Goal: Task Accomplishment & Management: Manage account settings

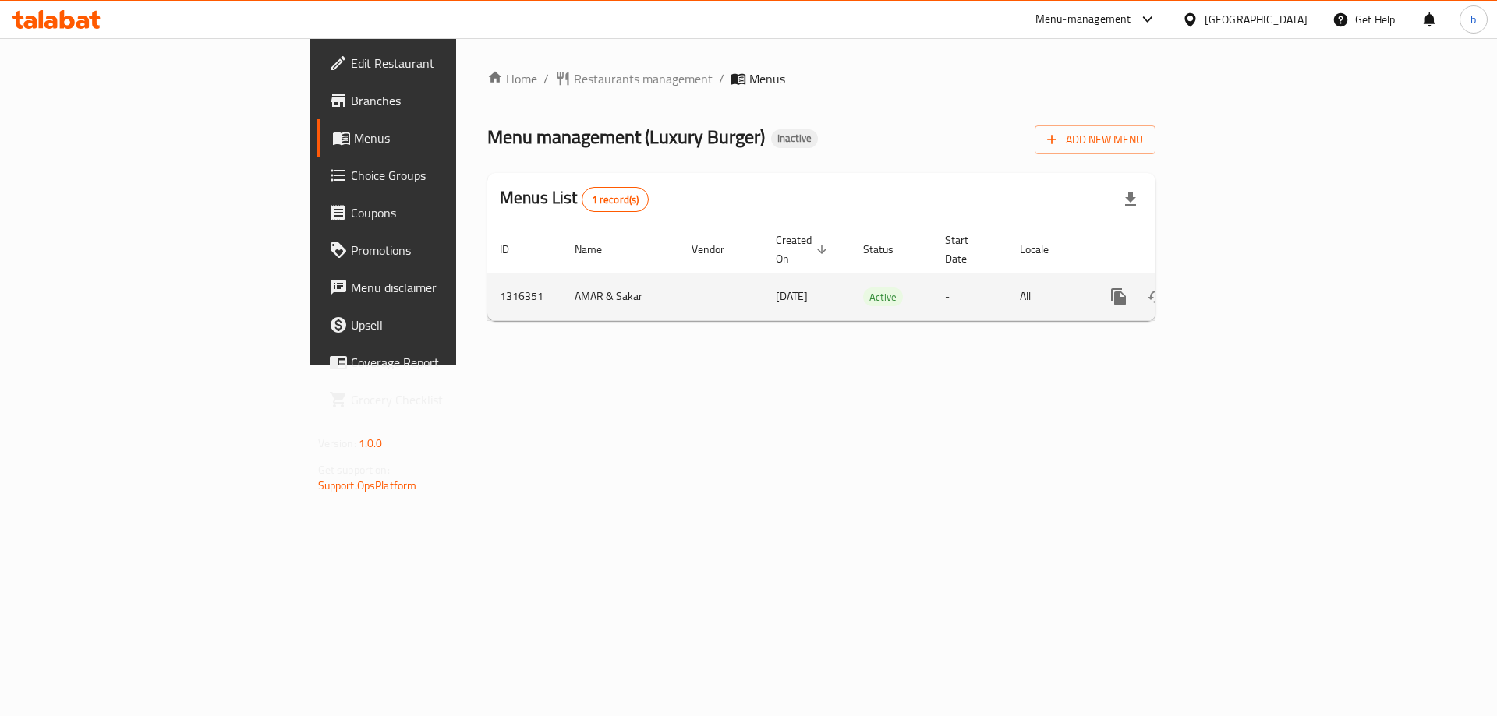
click at [1238, 290] on icon "enhanced table" at bounding box center [1231, 297] width 14 height 14
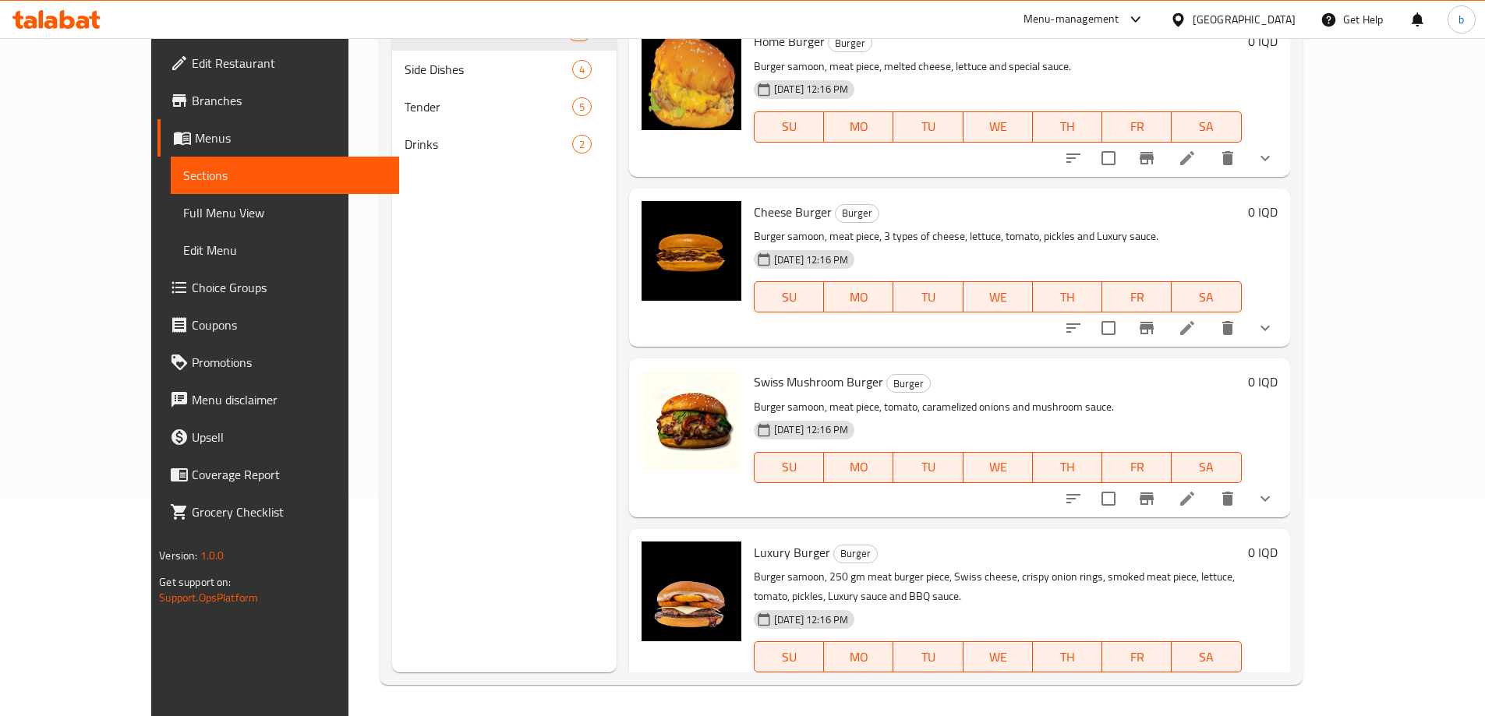
scroll to position [37, 0]
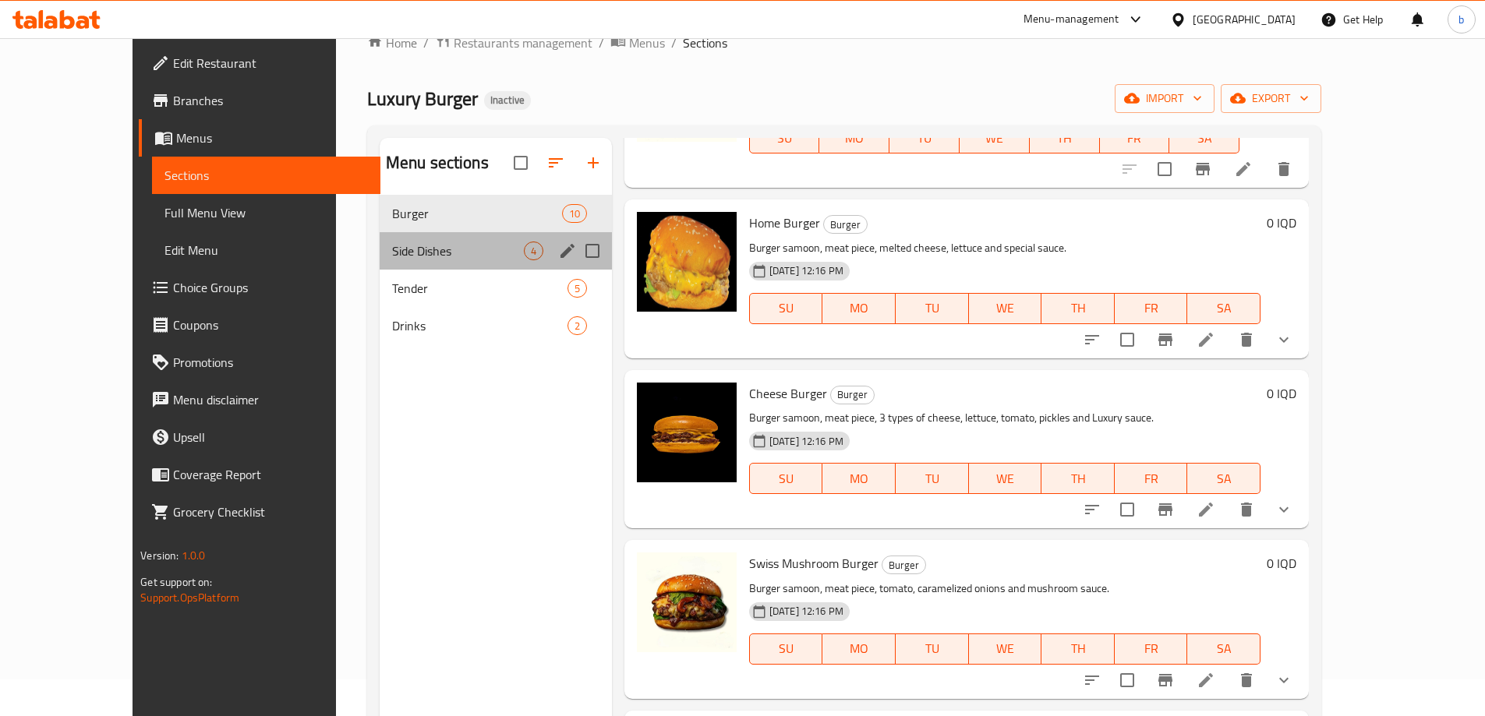
click at [380, 260] on div "Side Dishes 4" at bounding box center [496, 250] width 232 height 37
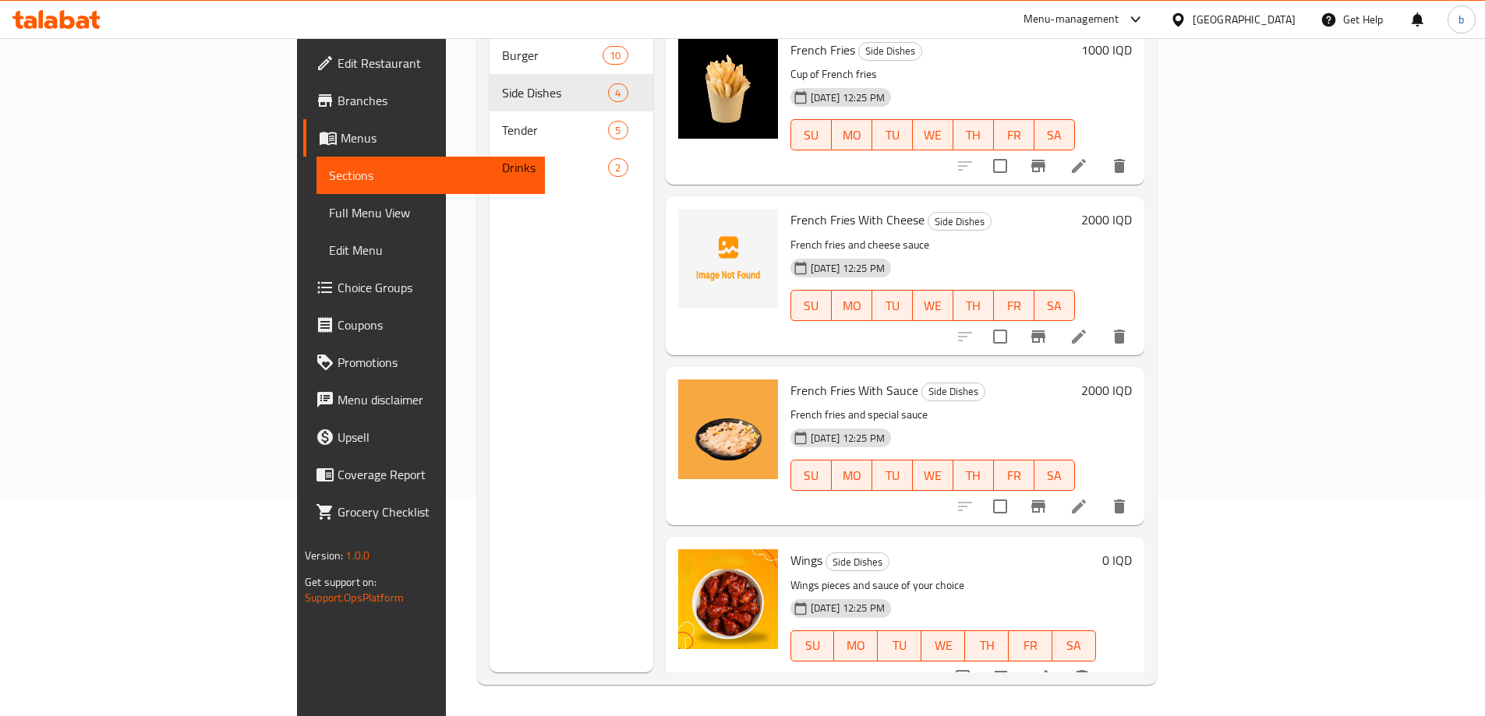
scroll to position [37, 0]
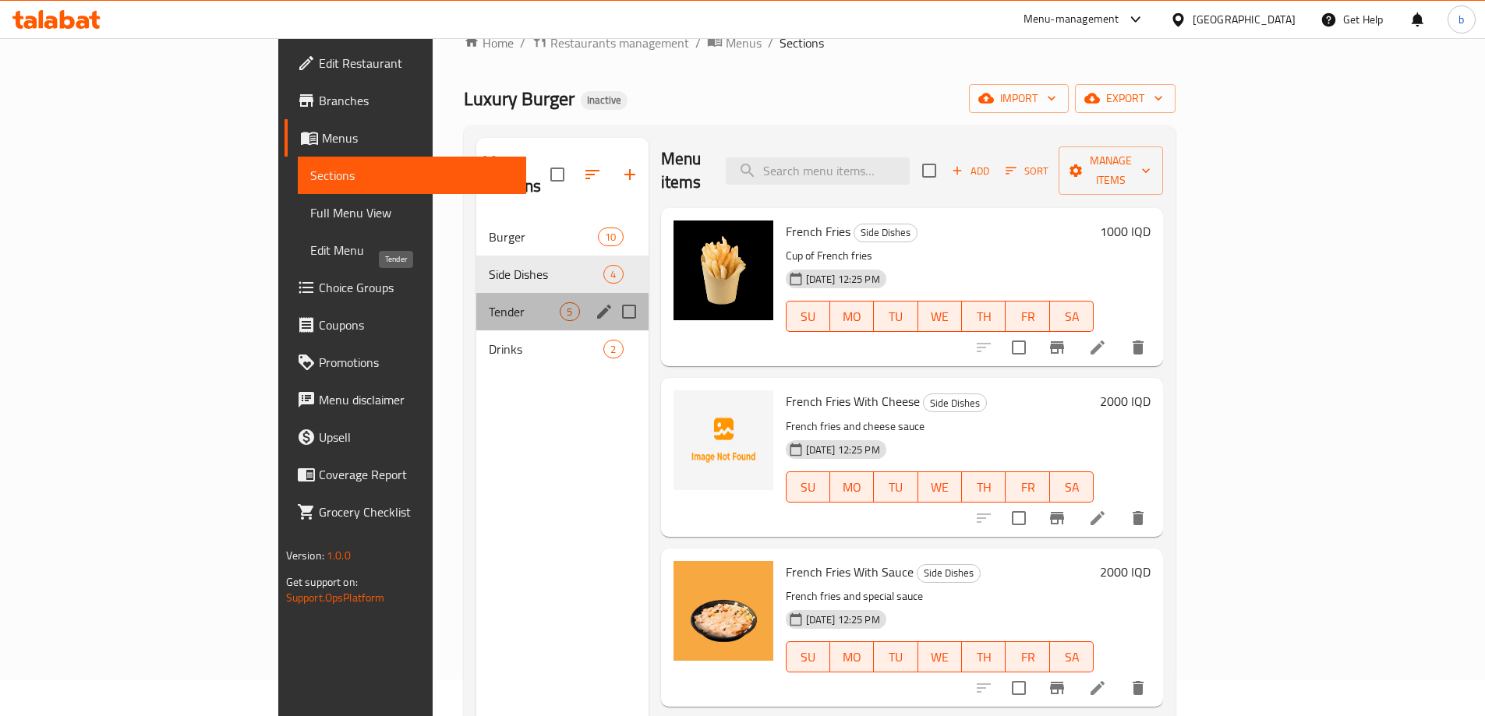
click at [489, 302] on span "Tender" at bounding box center [524, 311] width 71 height 19
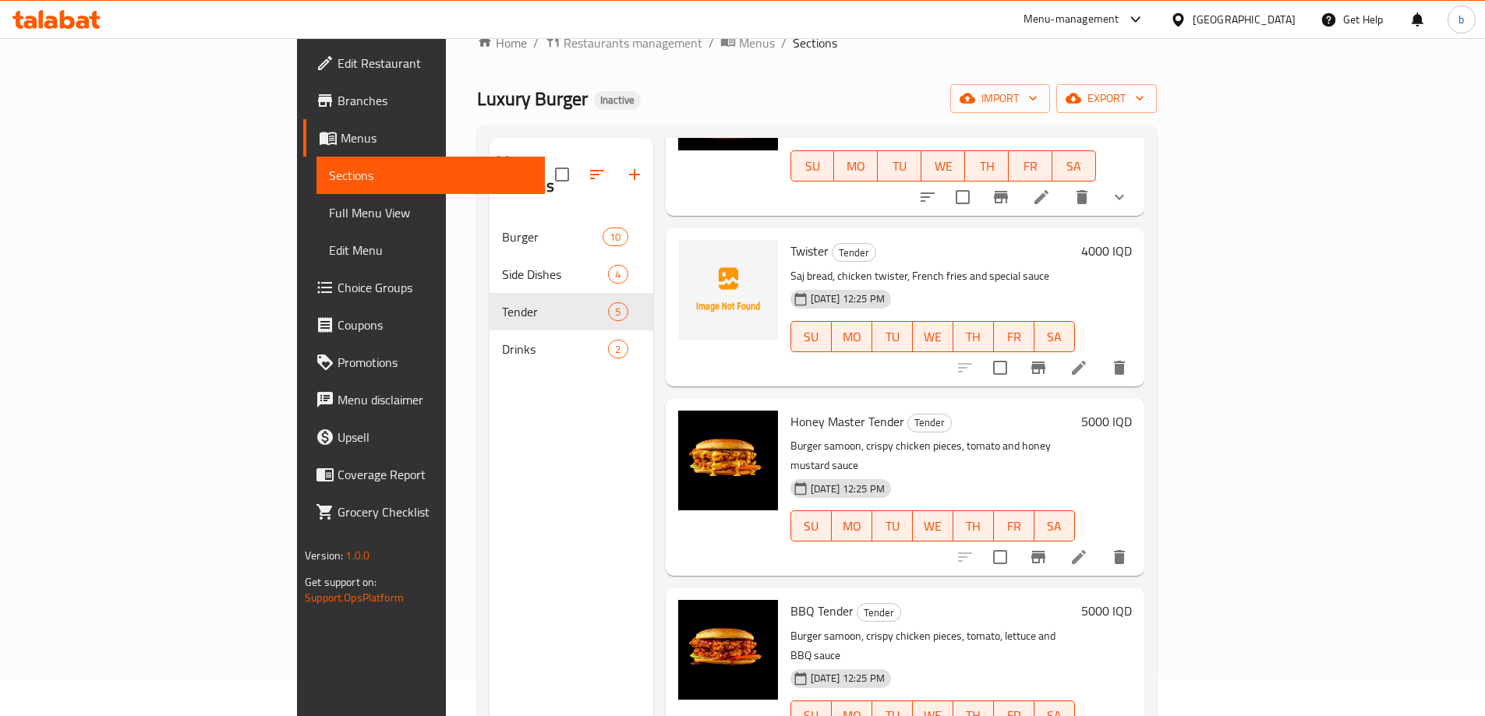
scroll to position [218, 0]
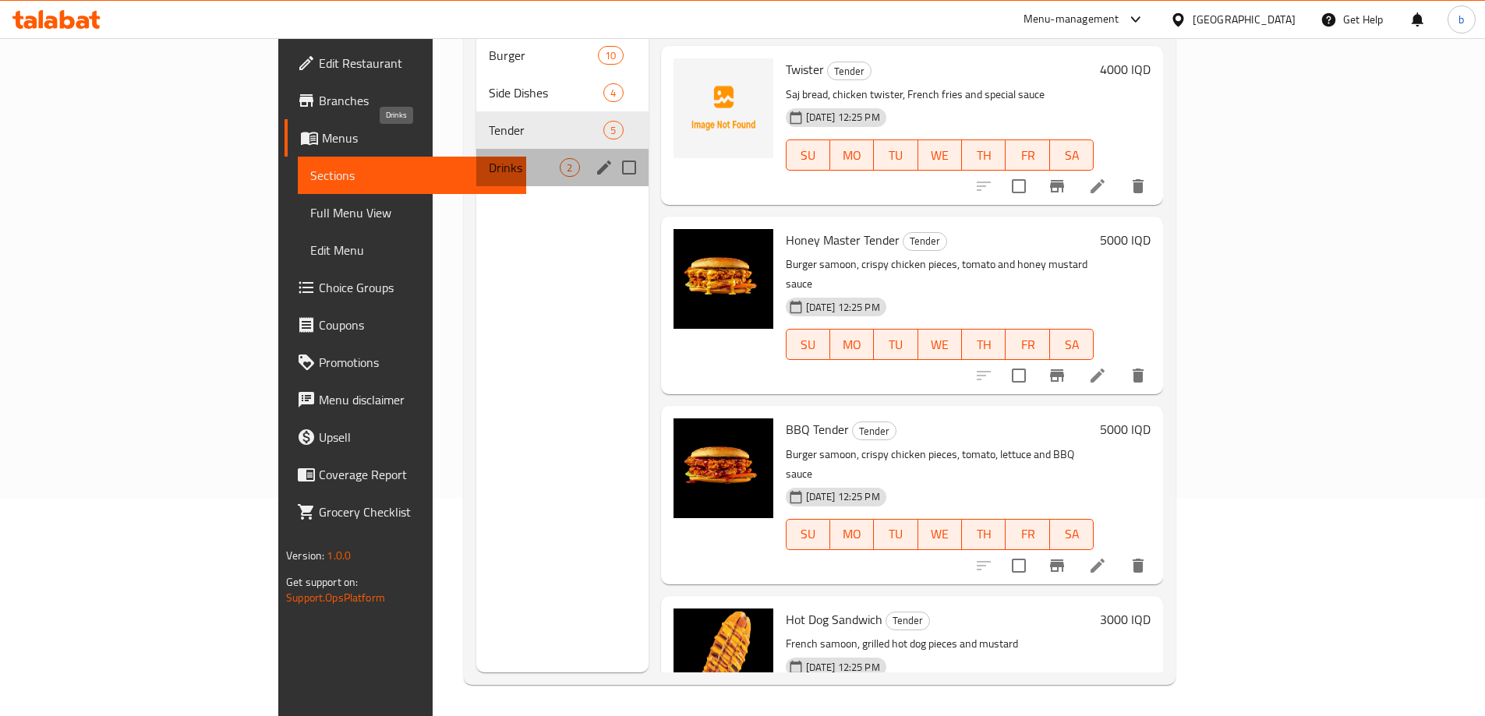
click at [489, 158] on span "Drinks" at bounding box center [524, 167] width 71 height 19
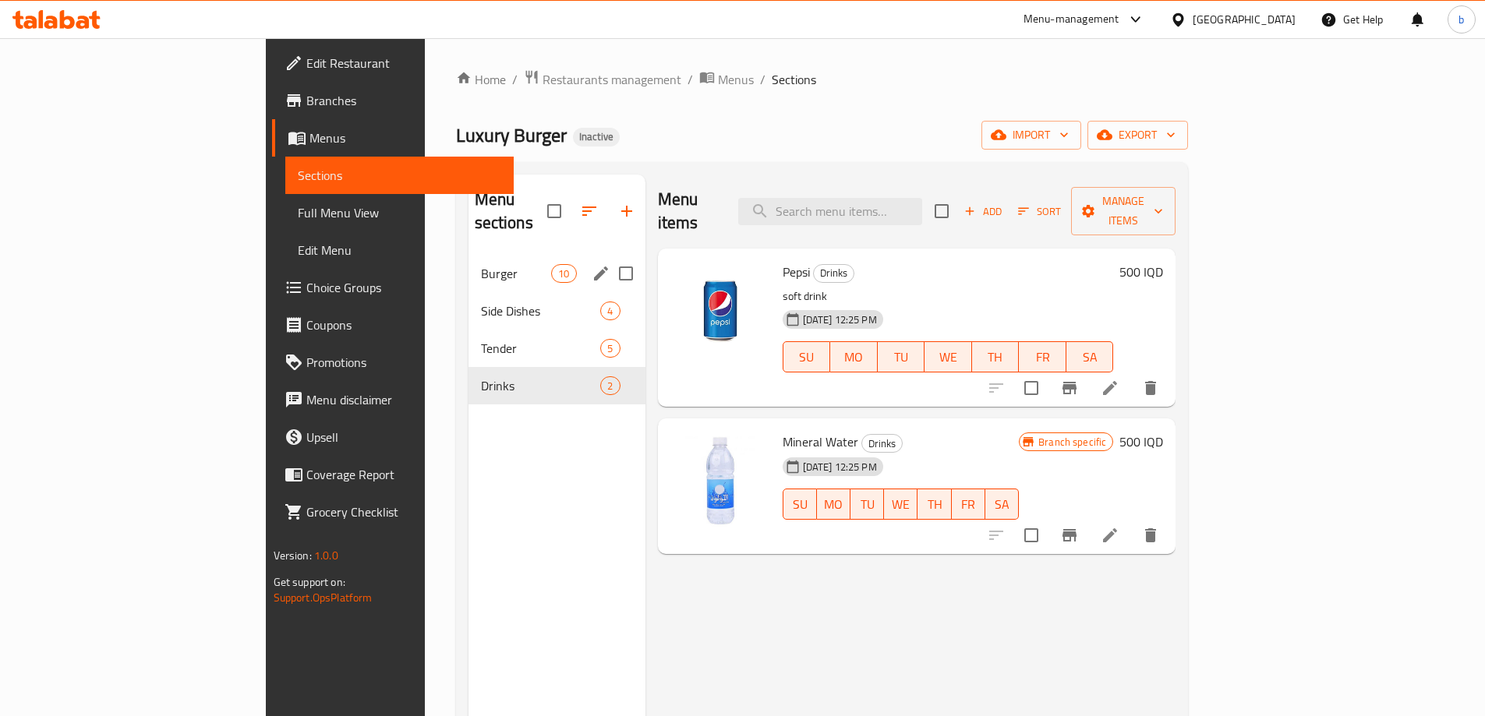
click at [469, 255] on div "Burger 10" at bounding box center [557, 273] width 177 height 37
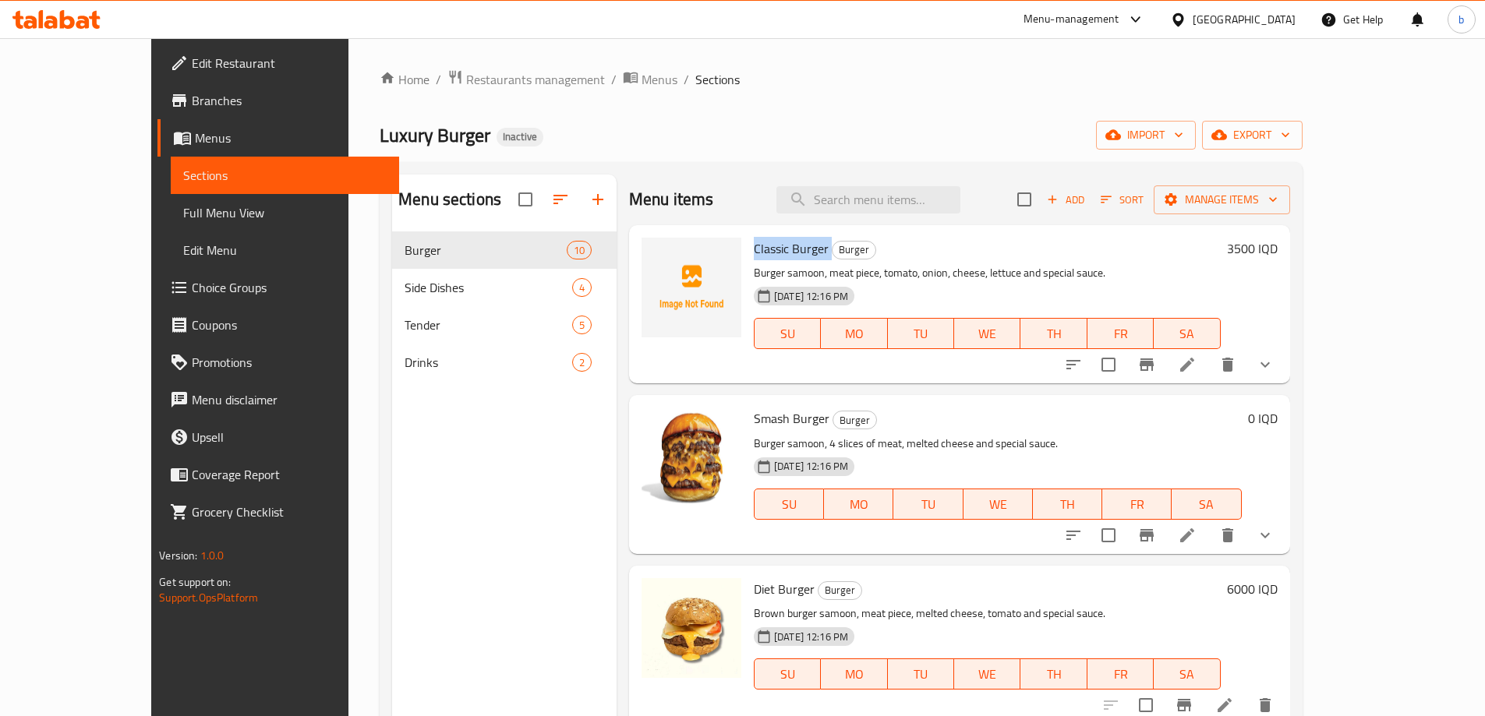
drag, startPoint x: 716, startPoint y: 245, endPoint x: 791, endPoint y: 246, distance: 75.6
click at [791, 246] on h6 "Classic Burger Burger" at bounding box center [987, 249] width 467 height 22
copy h6 "Classic Burger"
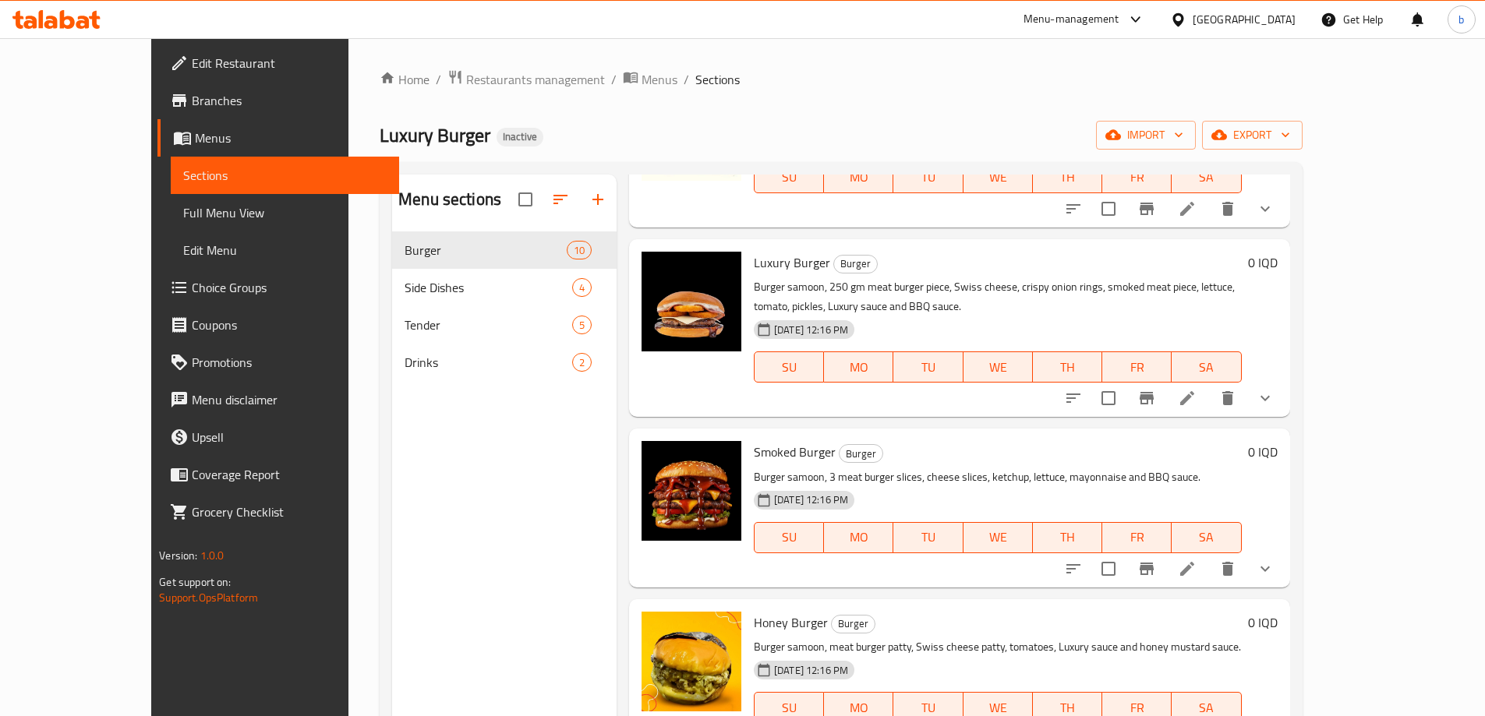
scroll to position [1045, 0]
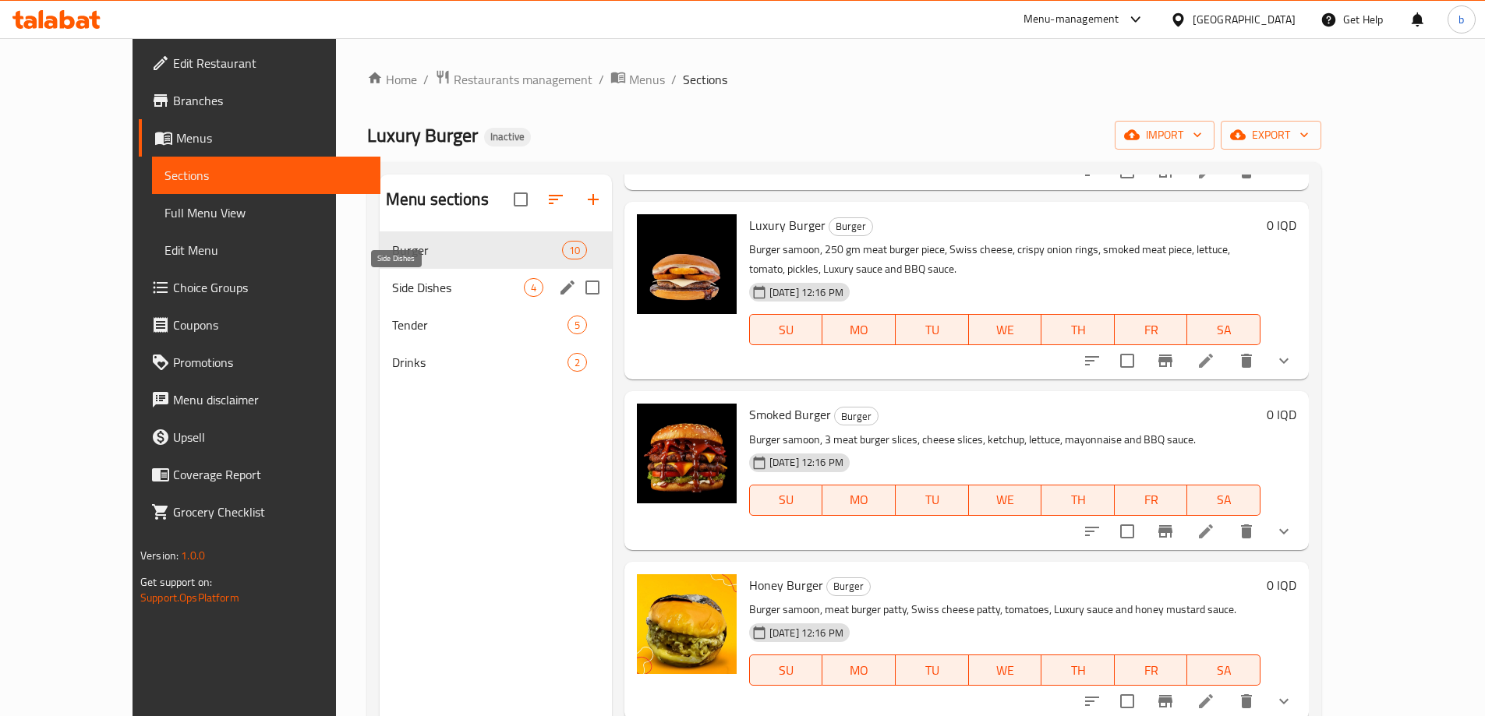
click at [443, 281] on span "Side Dishes" at bounding box center [458, 287] width 132 height 19
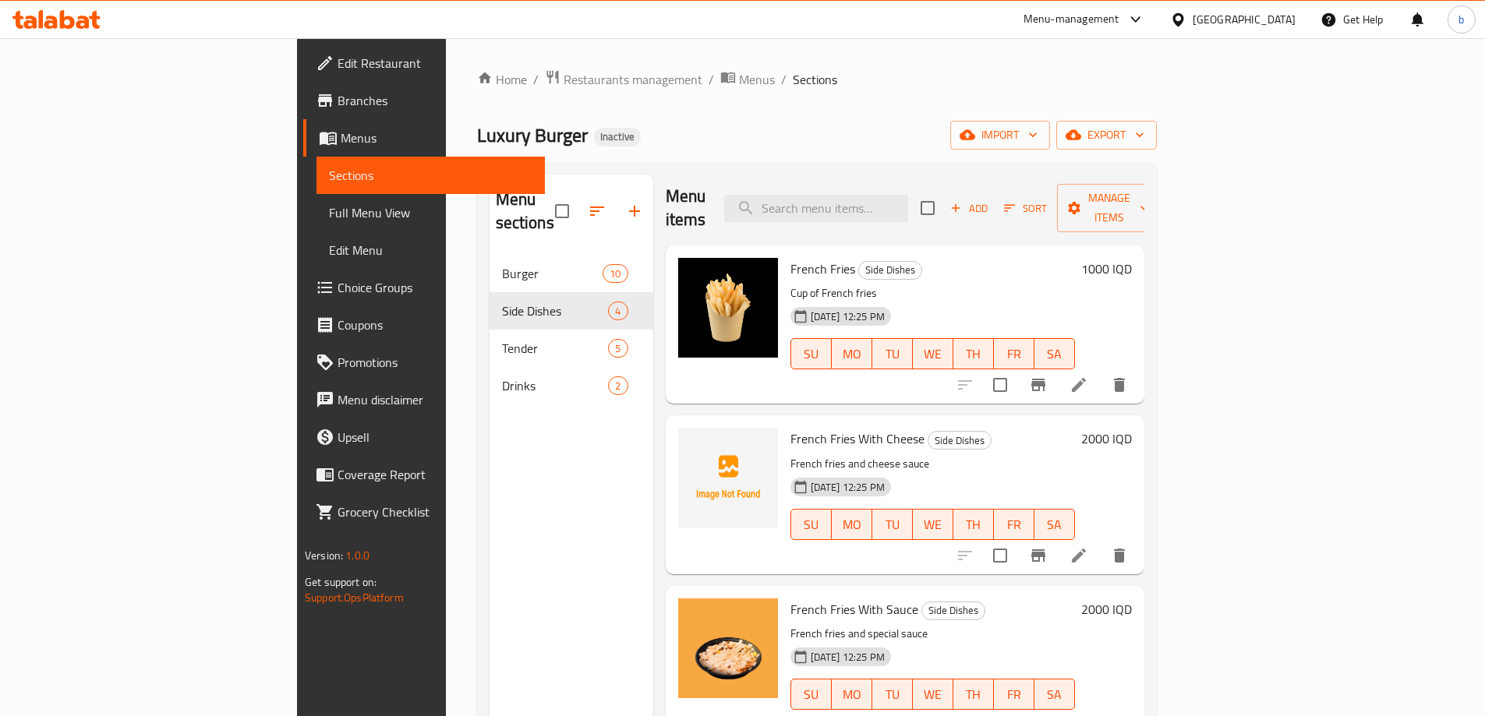
scroll to position [4, 0]
drag, startPoint x: 712, startPoint y: 415, endPoint x: 846, endPoint y: 417, distance: 134.1
click at [846, 421] on div "French Fries With Cheese Side Dishes French fries and cheese sauce 08-10-2025 1…" at bounding box center [932, 494] width 297 height 146
copy span "French Fries With Cheese"
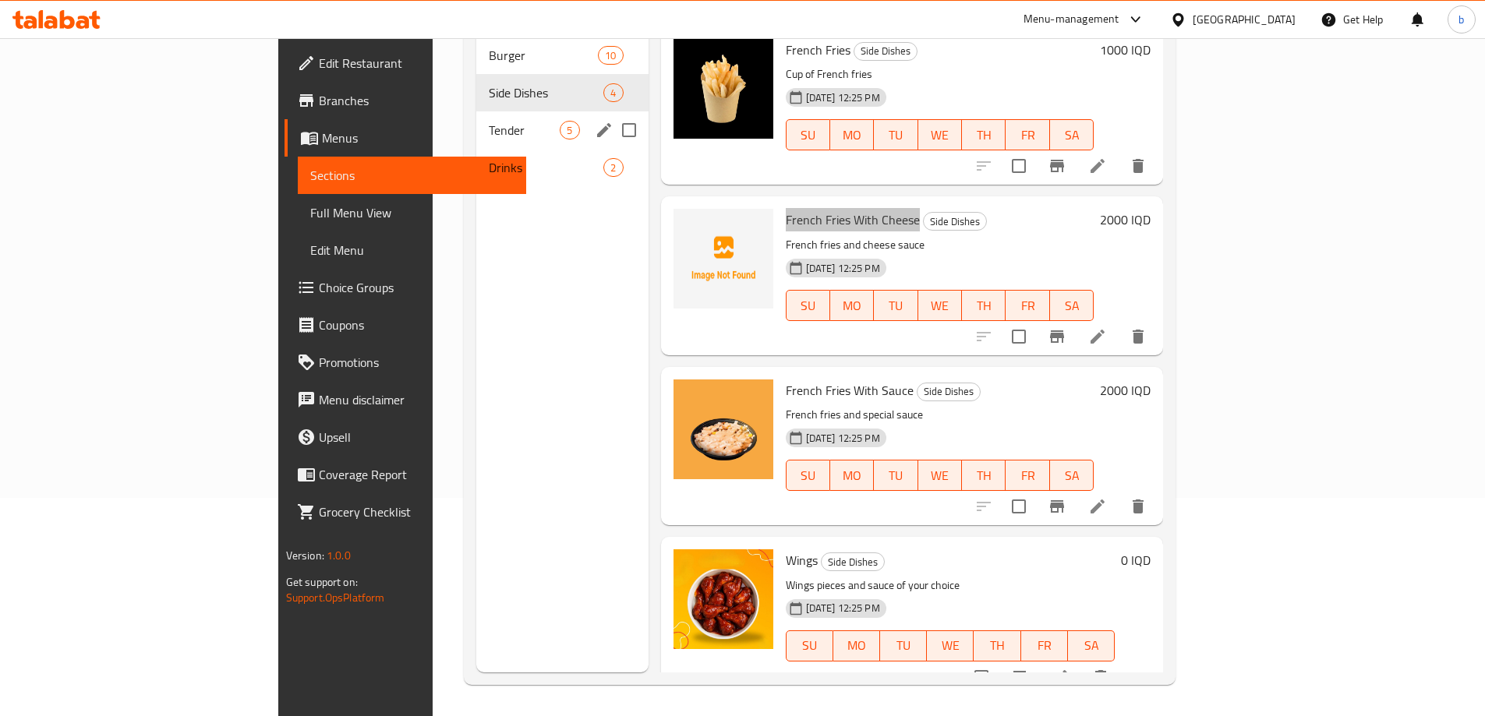
scroll to position [37, 0]
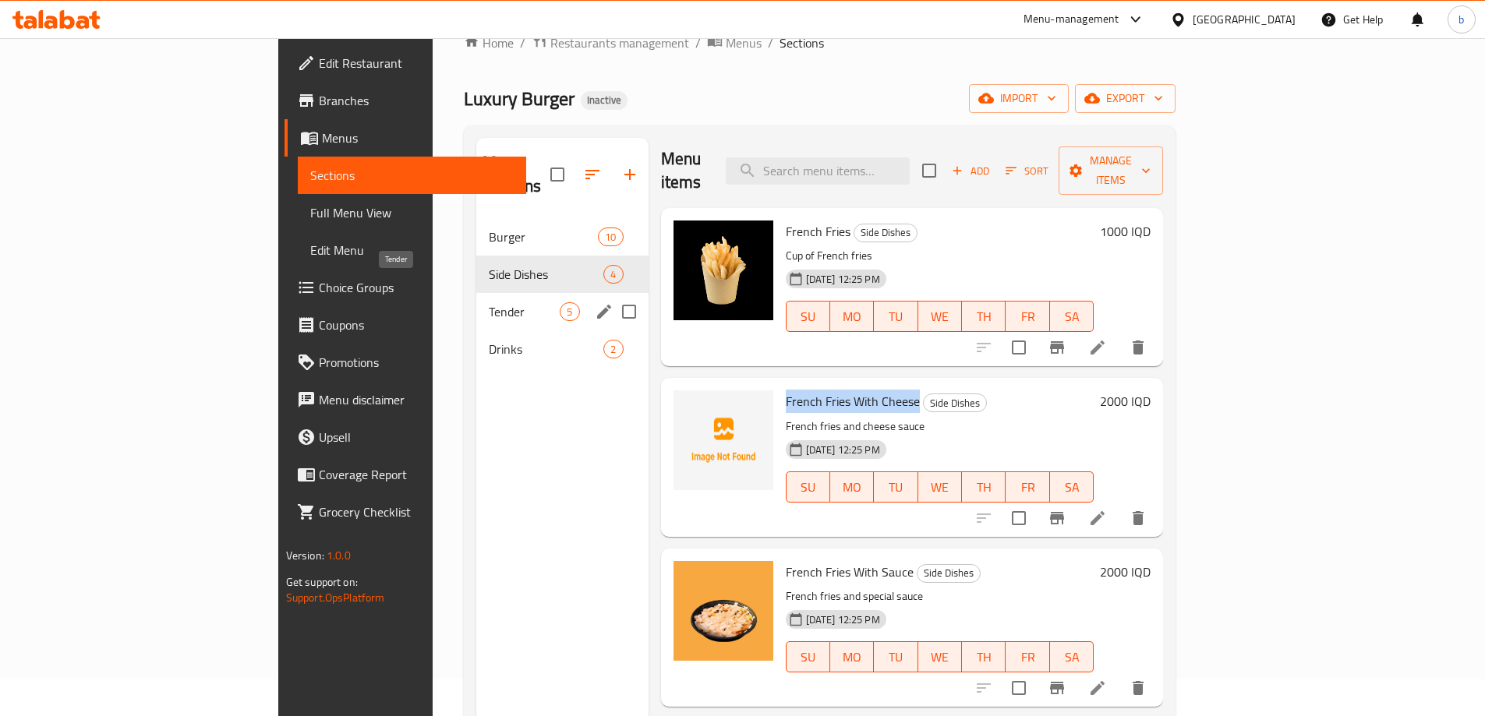
drag, startPoint x: 372, startPoint y: 284, endPoint x: 400, endPoint y: 289, distance: 28.6
click at [489, 302] on span "Tender" at bounding box center [524, 311] width 71 height 19
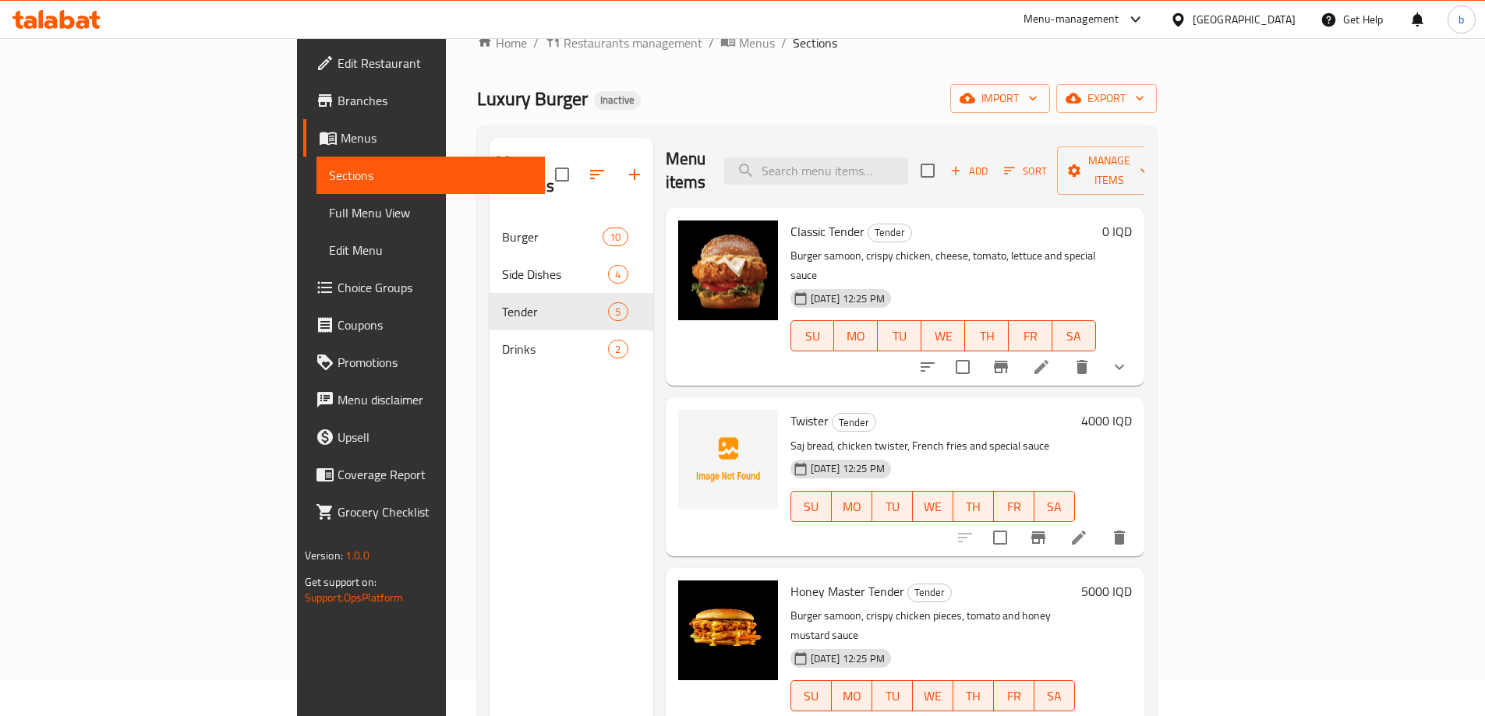
scroll to position [174, 0]
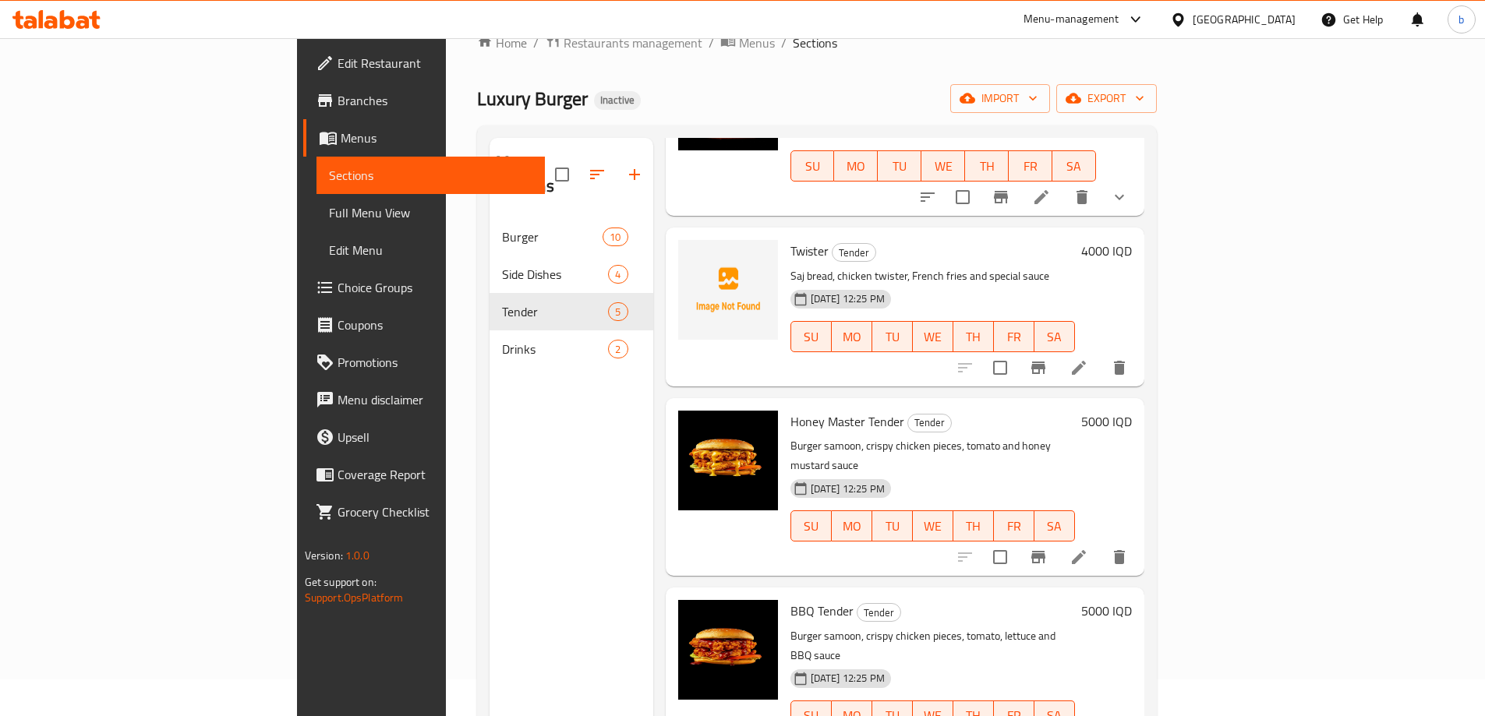
click at [790, 239] on span "Twister" at bounding box center [809, 250] width 38 height 23
copy h6 "Twister"
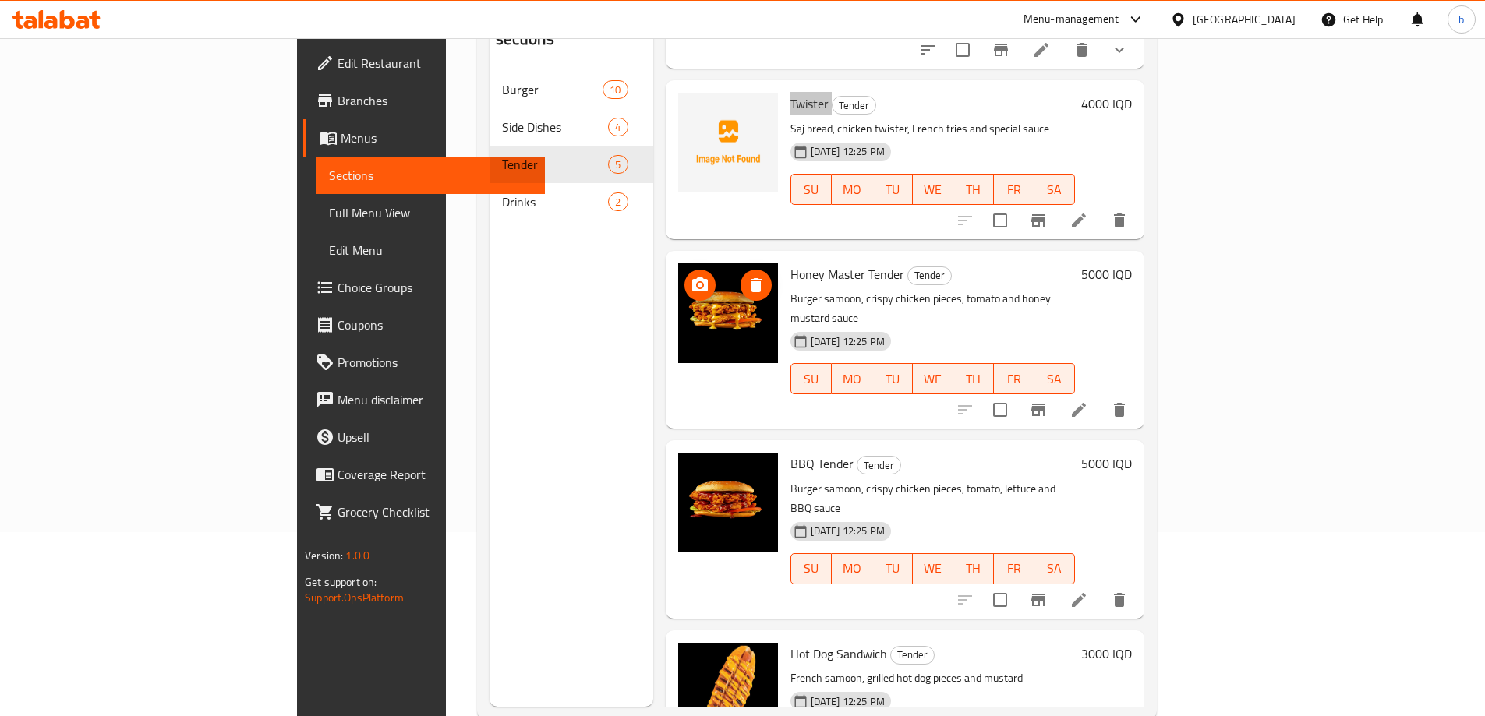
scroll to position [218, 0]
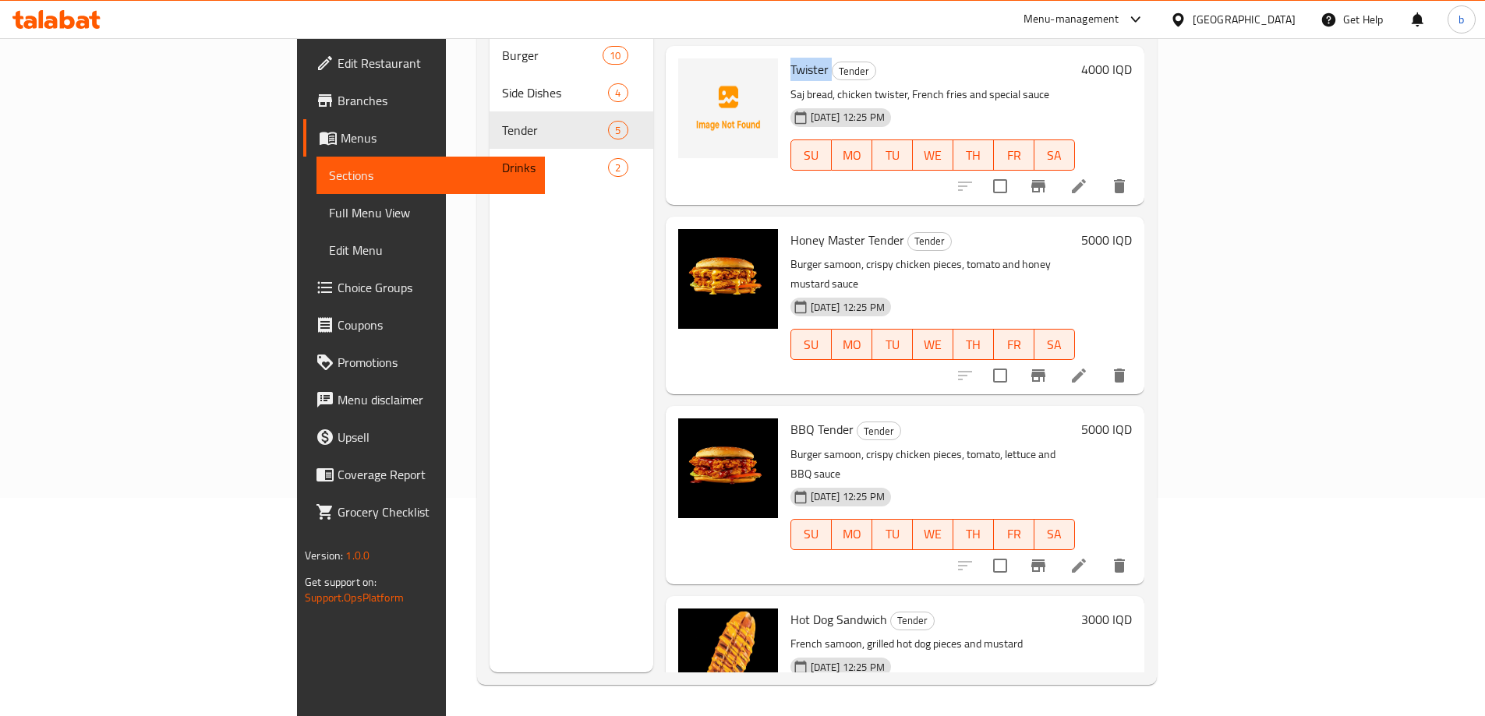
click at [329, 210] on span "Full Menu View" at bounding box center [430, 212] width 203 height 19
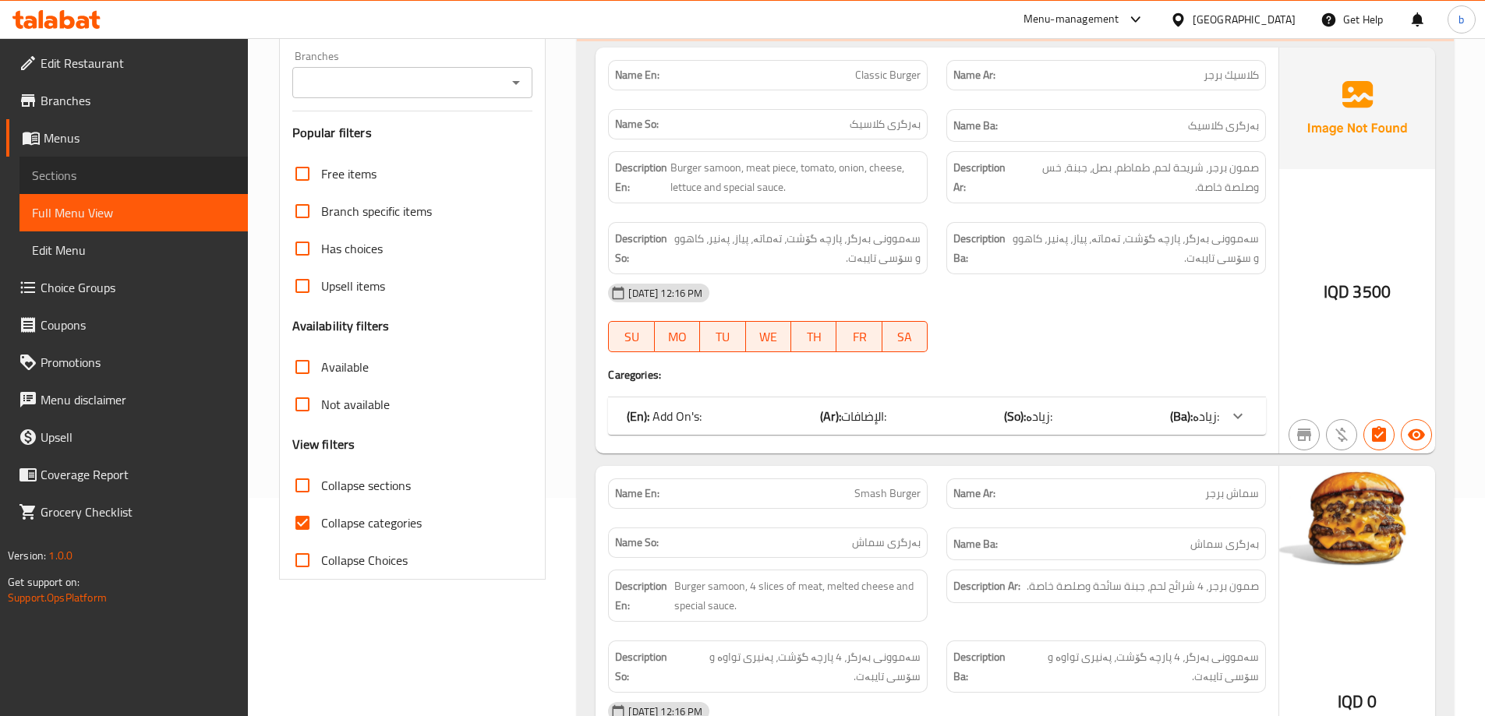
click at [103, 189] on link "Sections" at bounding box center [133, 175] width 228 height 37
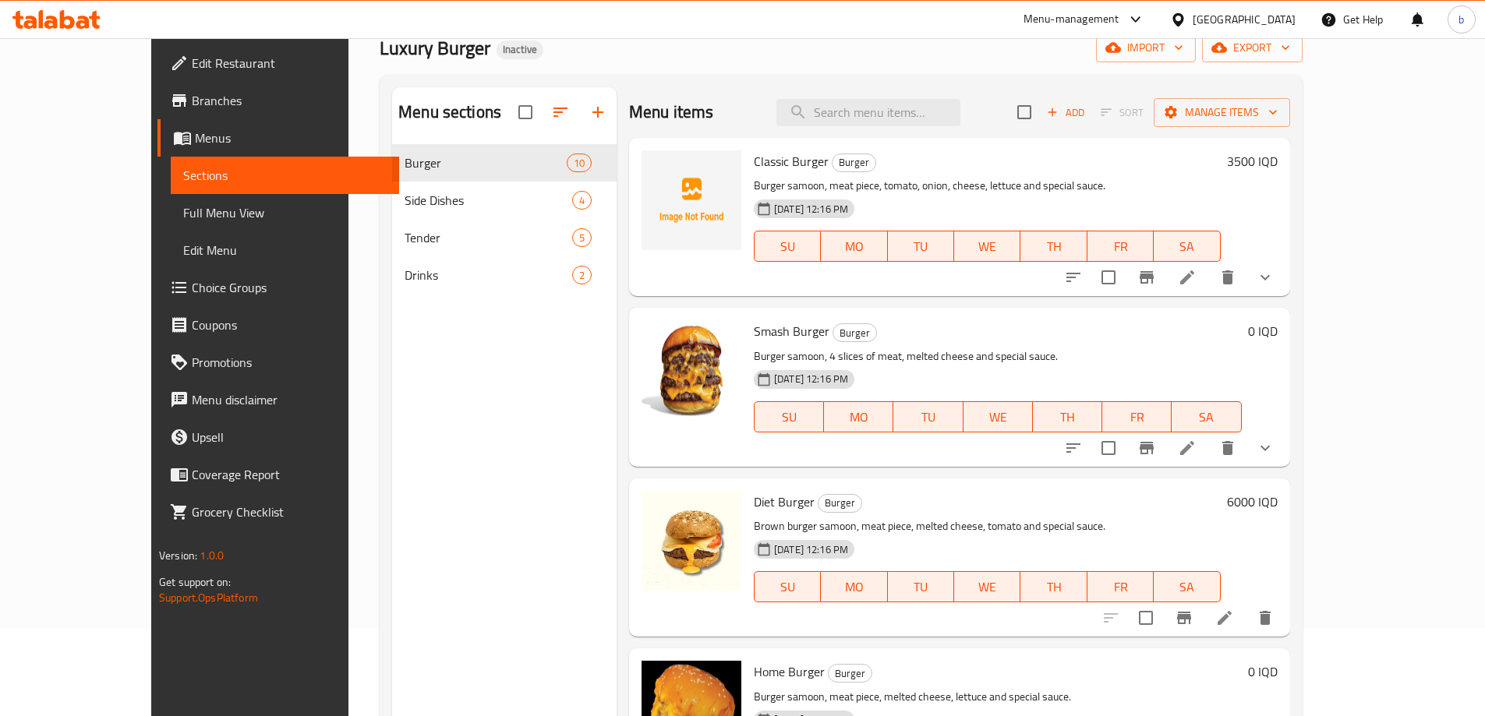
scroll to position [37, 0]
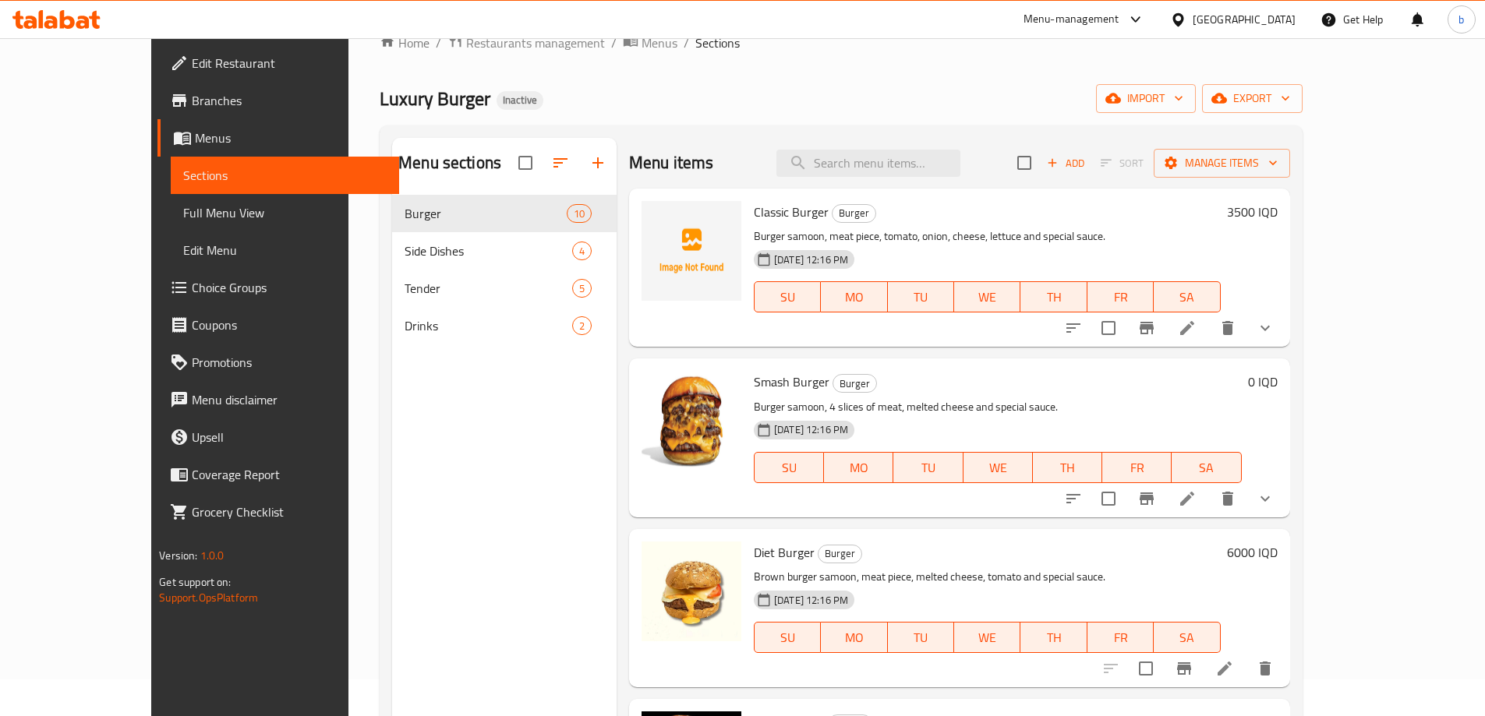
click at [171, 226] on link "Full Menu View" at bounding box center [285, 212] width 228 height 37
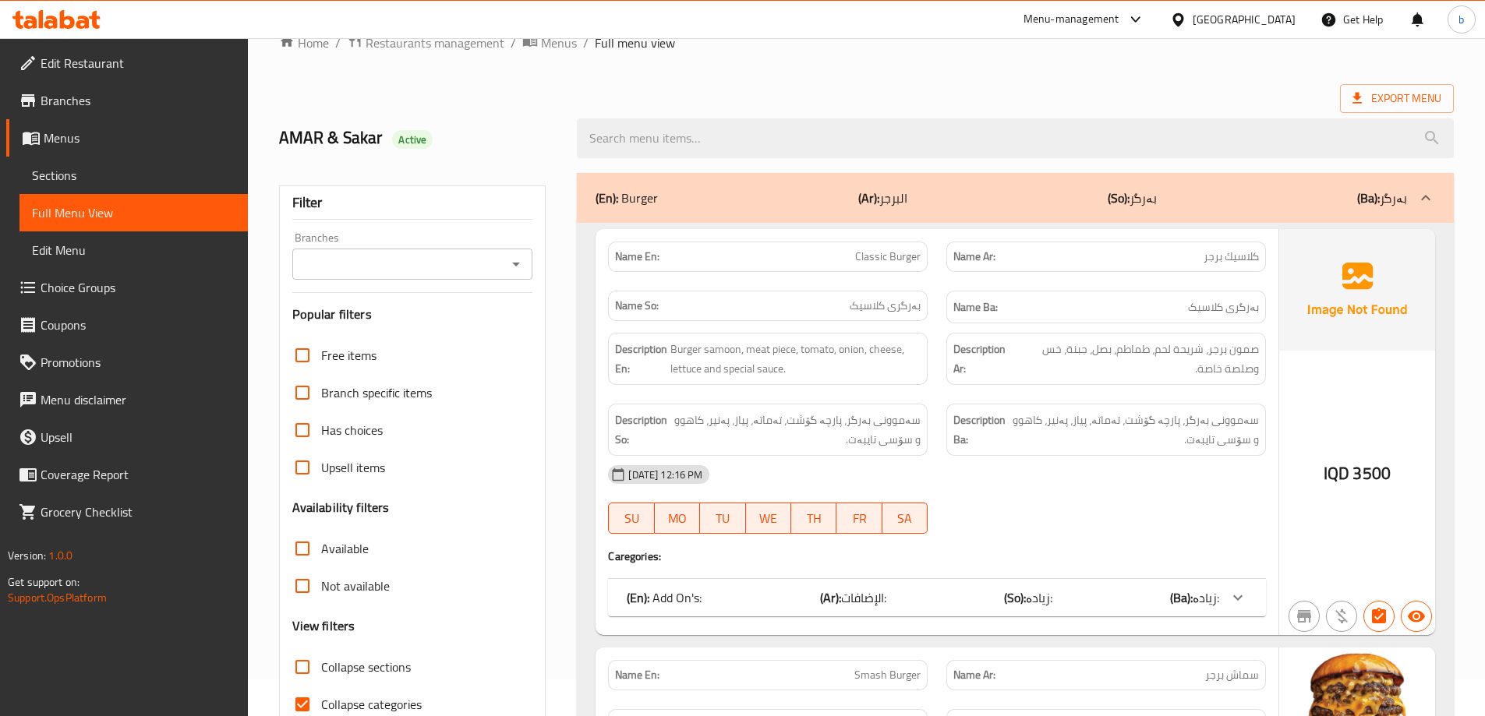
click at [516, 255] on icon "Open" at bounding box center [516, 264] width 19 height 19
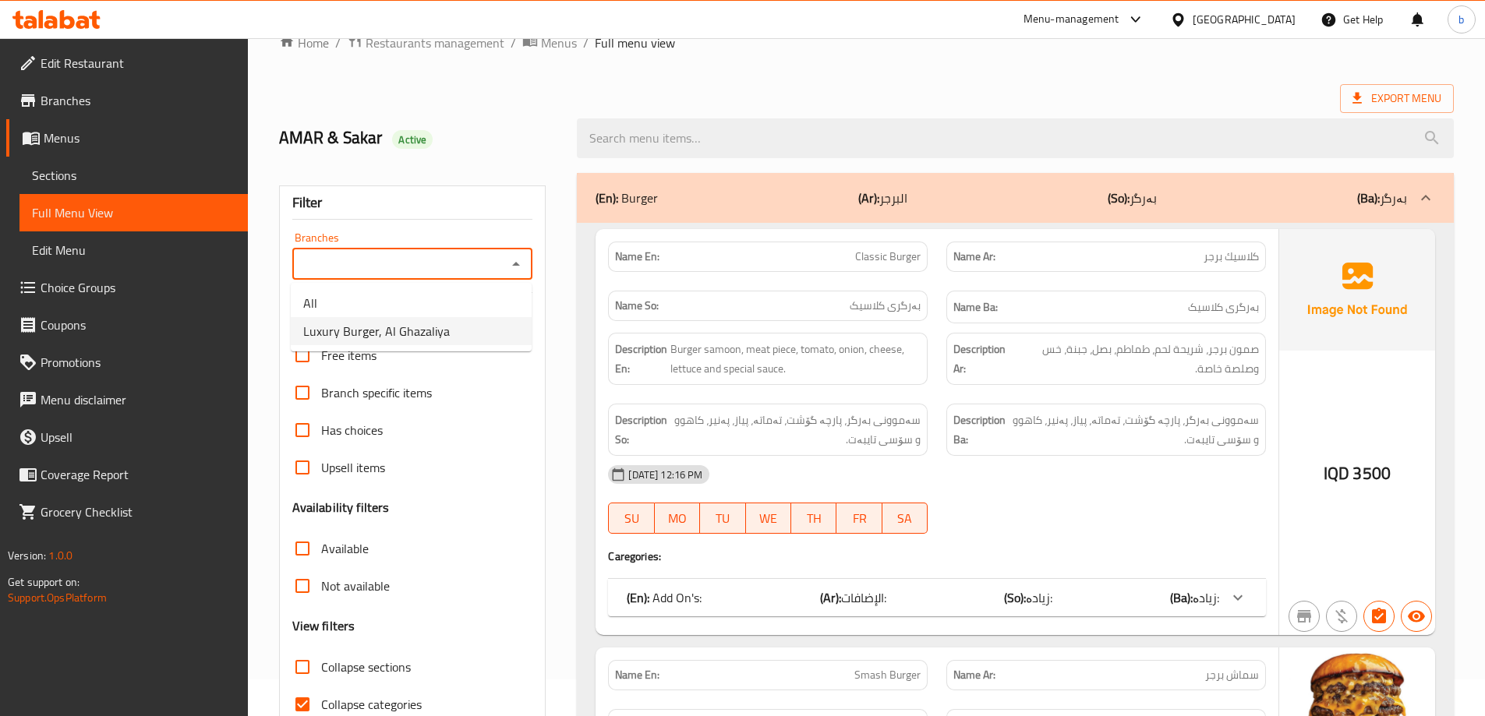
click at [384, 334] on span "Luxury Burger, Al Ghazaliya" at bounding box center [376, 331] width 147 height 19
type input "Luxury Burger, Al Ghazaliya"
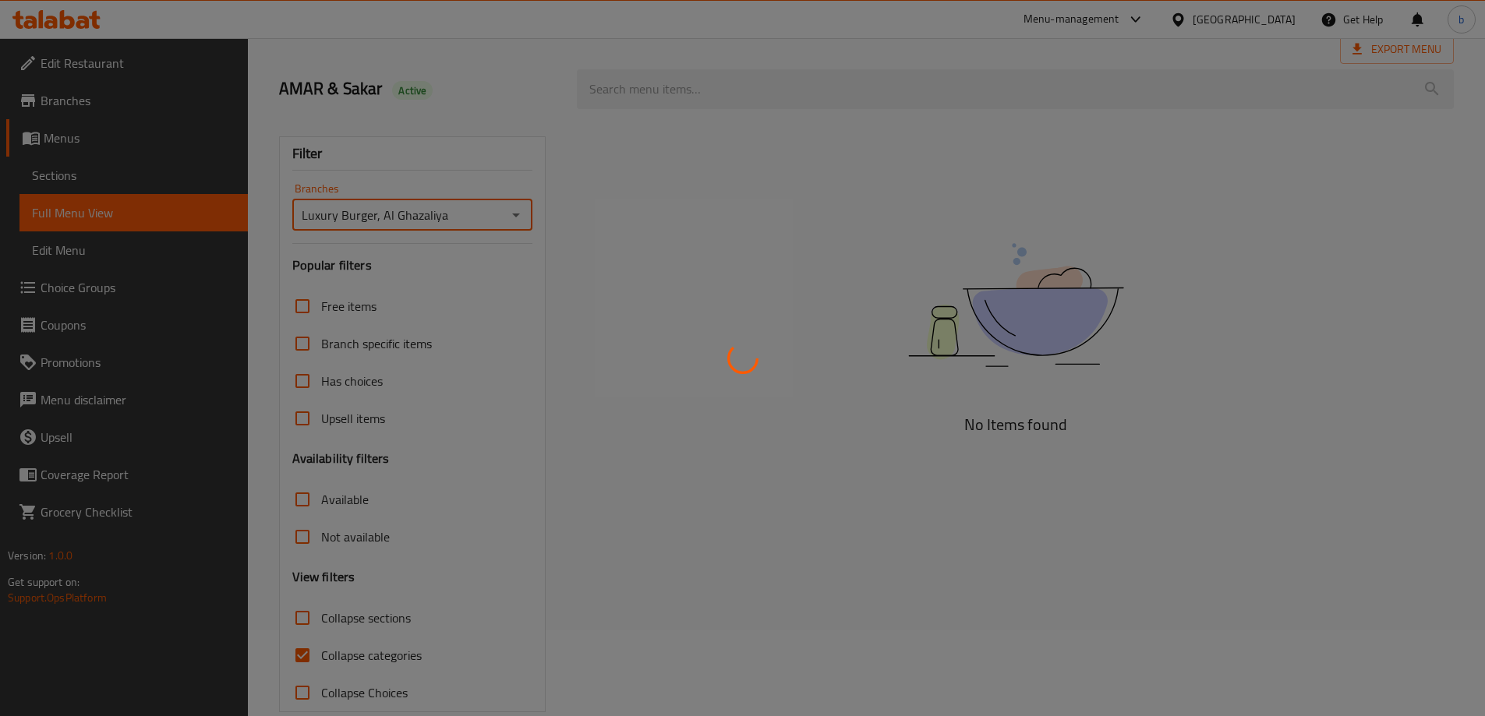
scroll to position [113, 0]
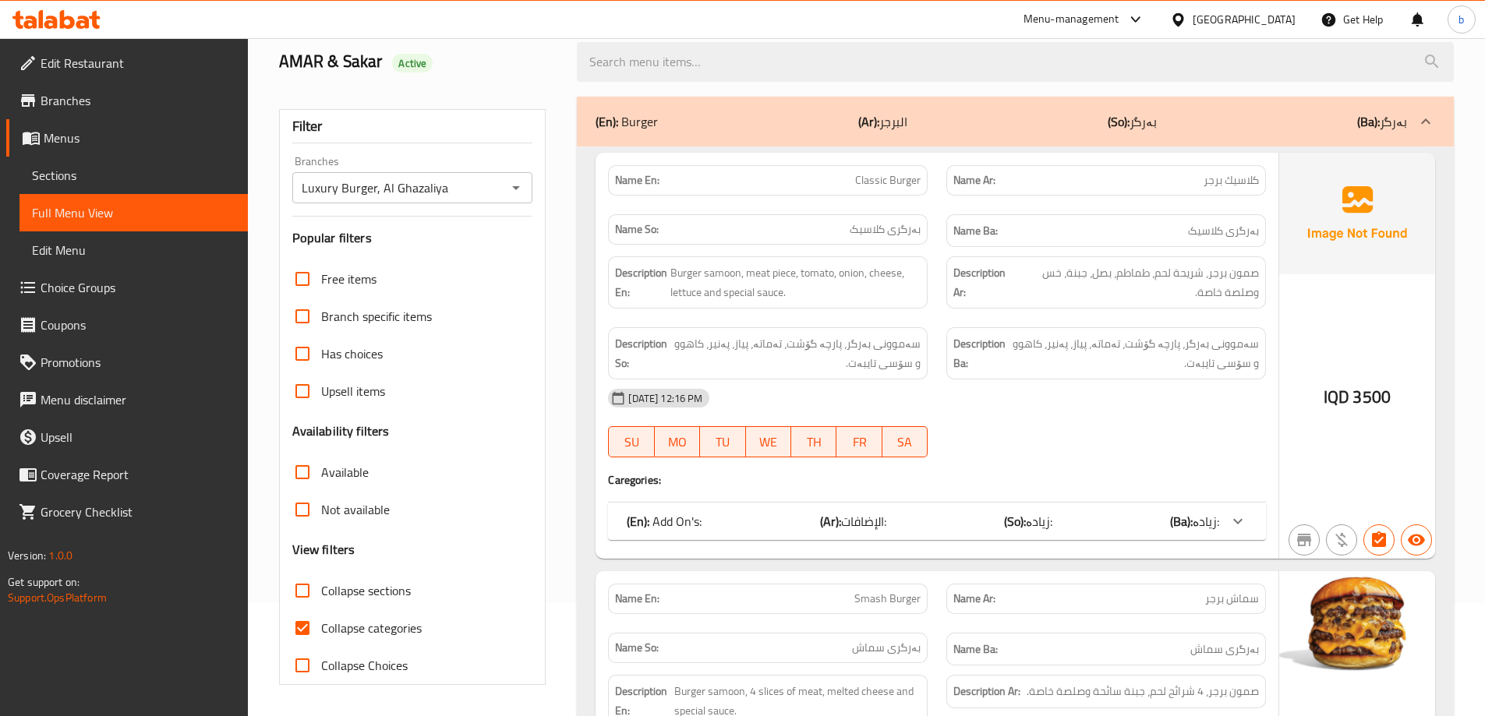
click at [179, 184] on span "Sections" at bounding box center [133, 175] width 203 height 19
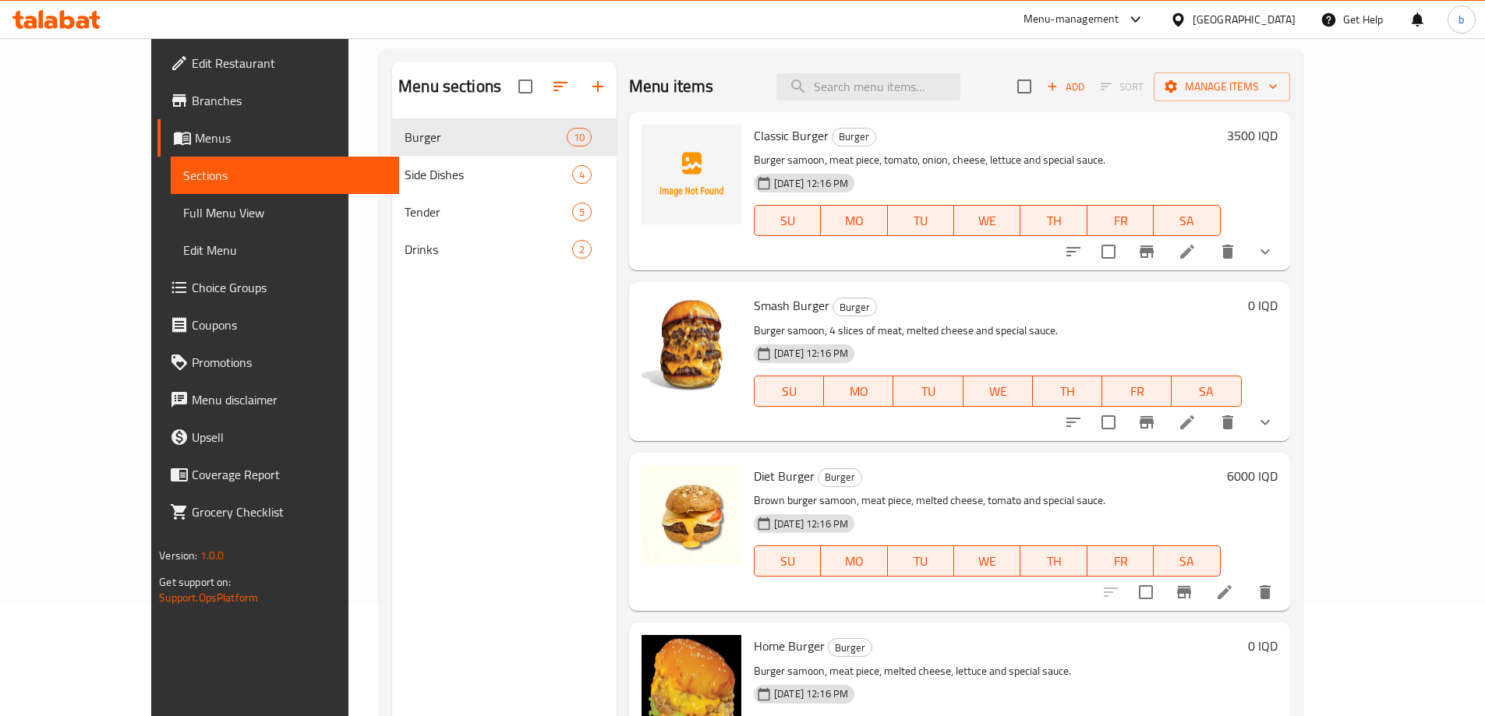
click at [171, 202] on link "Full Menu View" at bounding box center [285, 212] width 228 height 37
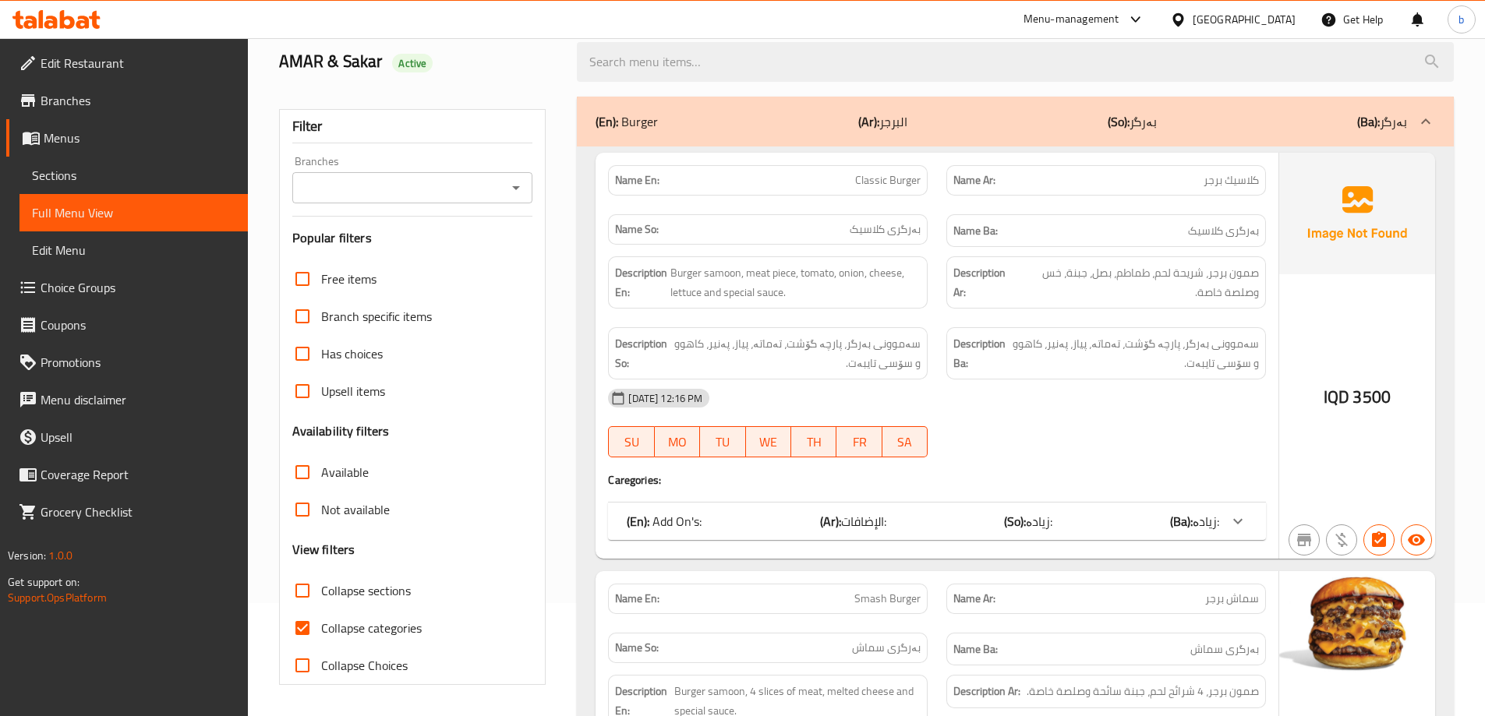
click at [518, 179] on icon "Open" at bounding box center [516, 188] width 19 height 19
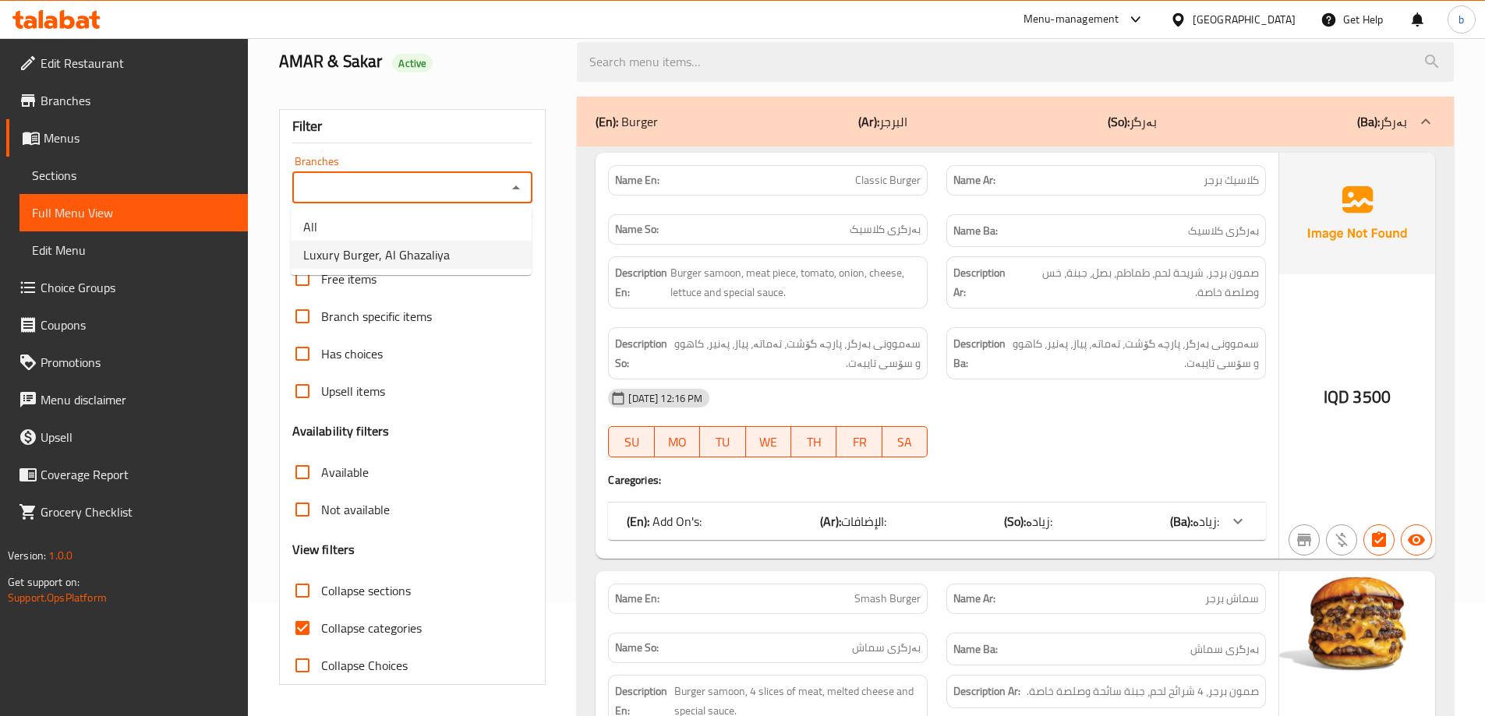
drag, startPoint x: 345, startPoint y: 253, endPoint x: 351, endPoint y: 260, distance: 10.0
click at [344, 253] on span "Luxury Burger, Al Ghazaliya" at bounding box center [376, 255] width 147 height 19
type input "Luxury Burger, Al Ghazaliya"
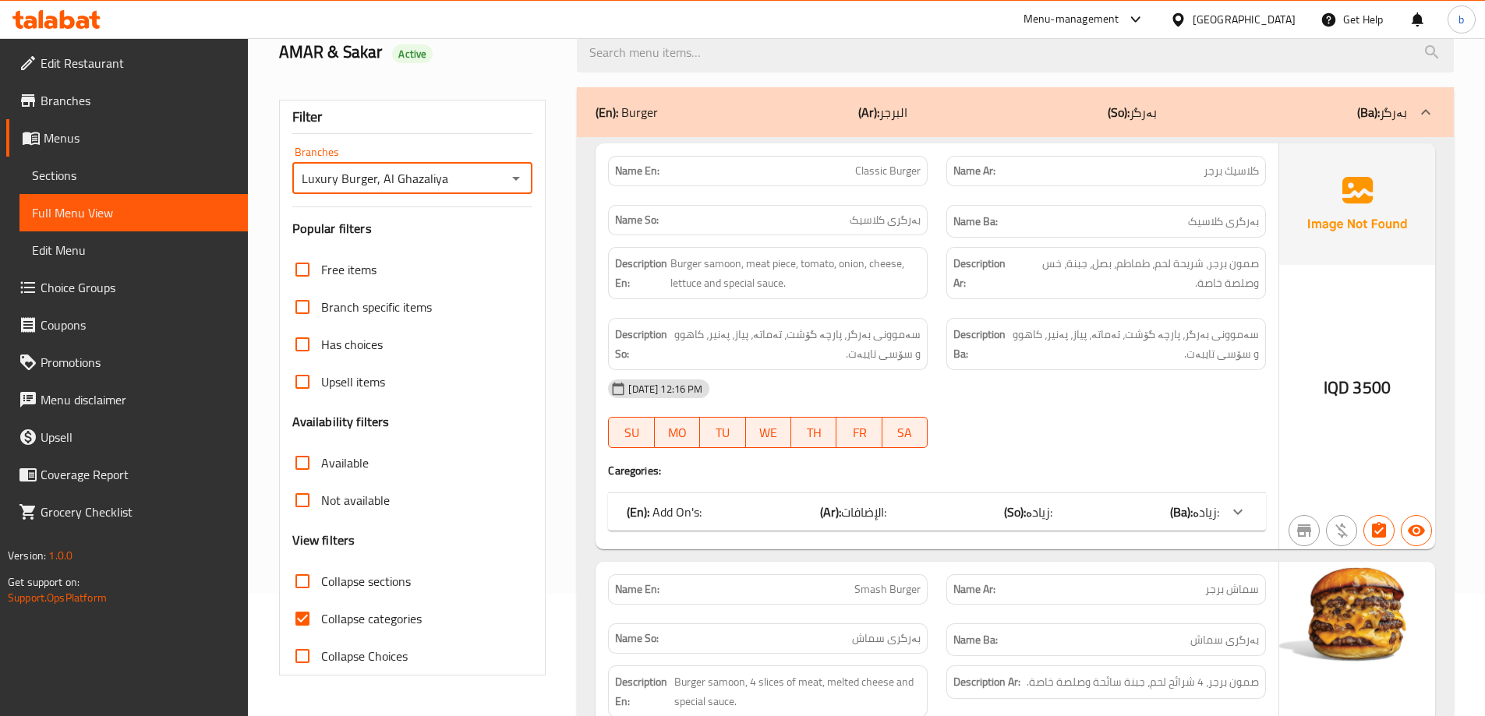
scroll to position [182, 0]
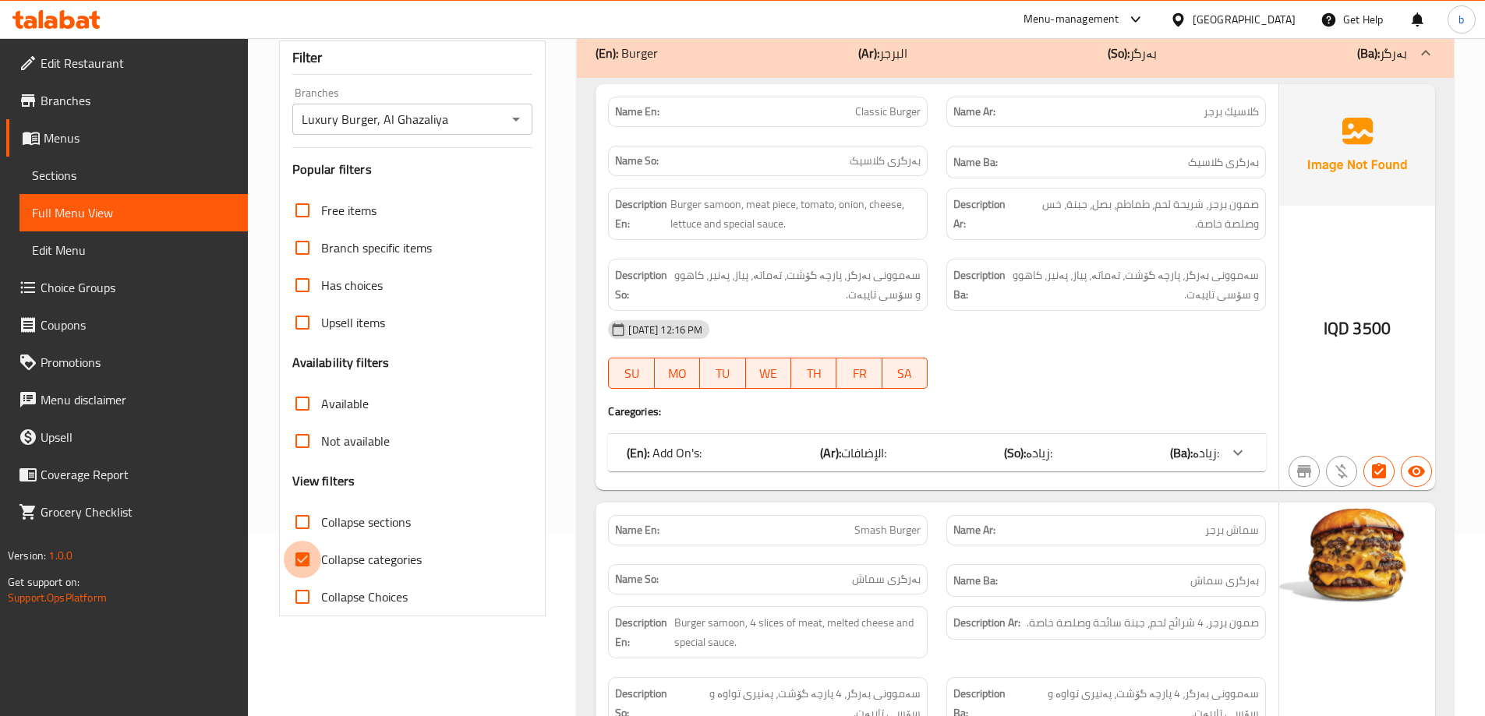
click at [300, 555] on input "Collapse categories" at bounding box center [302, 559] width 37 height 37
checkbox input "false"
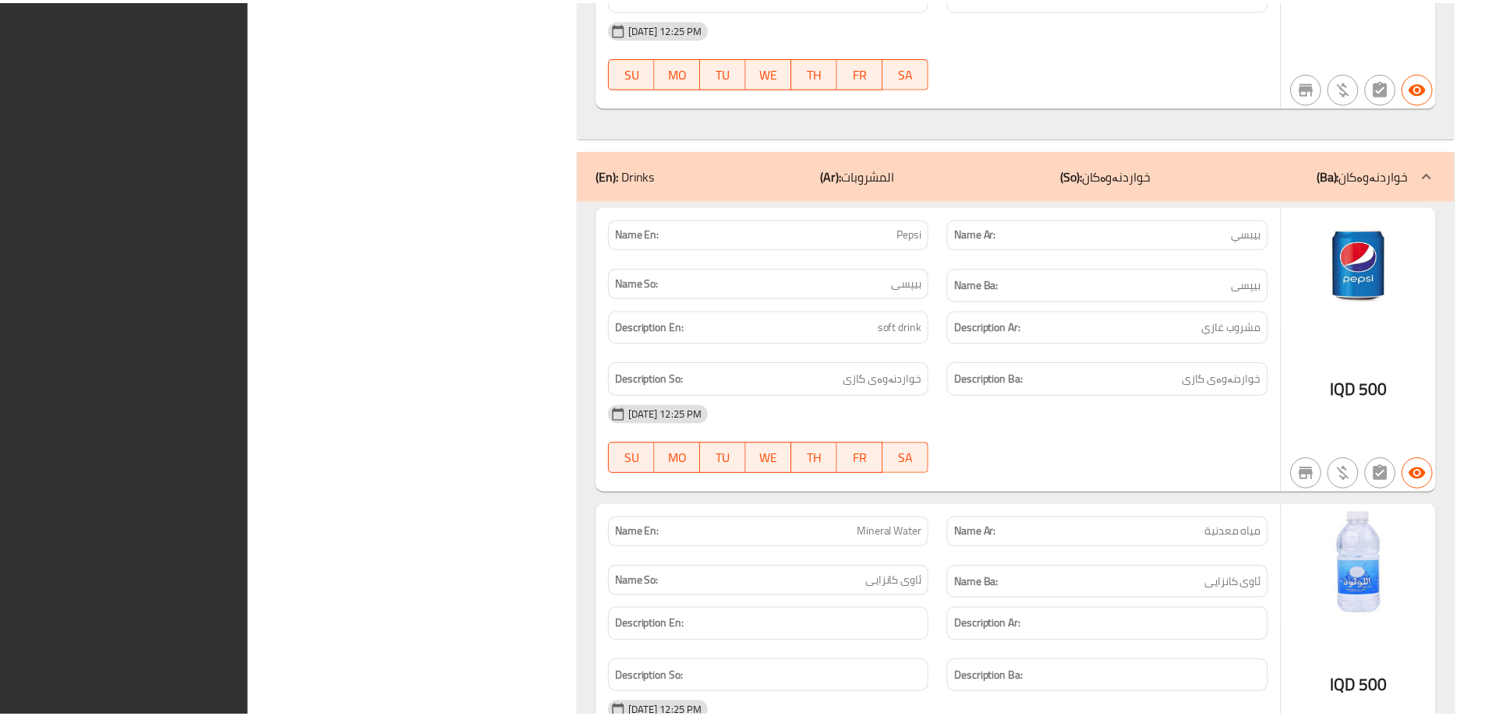
scroll to position [12394, 0]
